Goal: Task Accomplishment & Management: Use online tool/utility

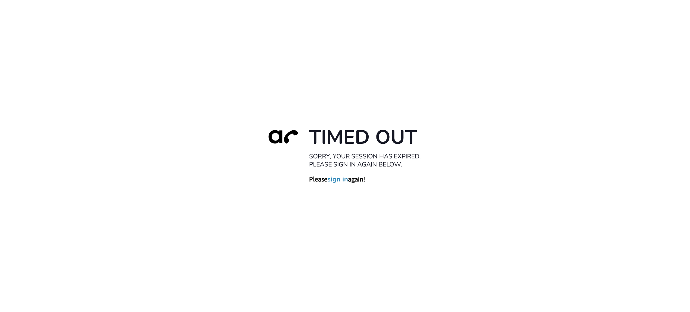
click at [306, 42] on div "Timed Out Sorry, your session has expired. Please sign in again below. Please s…" at bounding box center [345, 156] width 690 height 312
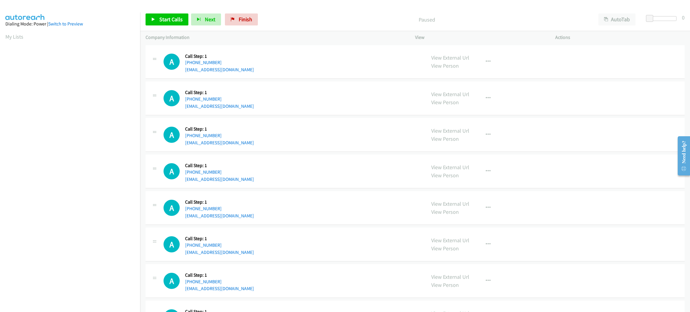
click at [623, 9] on div "Start Calls Pause Next Finish Paused AutoTab AutoTab 0" at bounding box center [415, 19] width 550 height 23
click at [626, 16] on button "AutoTab" at bounding box center [616, 19] width 37 height 12
click at [649, 11] on div "Start Calls Pause Next Finish Paused AutoTab AutoTab 0" at bounding box center [415, 19] width 550 height 23
click at [653, 12] on div "Start Calls Pause Next Finish Paused AutoTab AutoTab 0" at bounding box center [415, 19] width 550 height 23
